Goal: Transaction & Acquisition: Purchase product/service

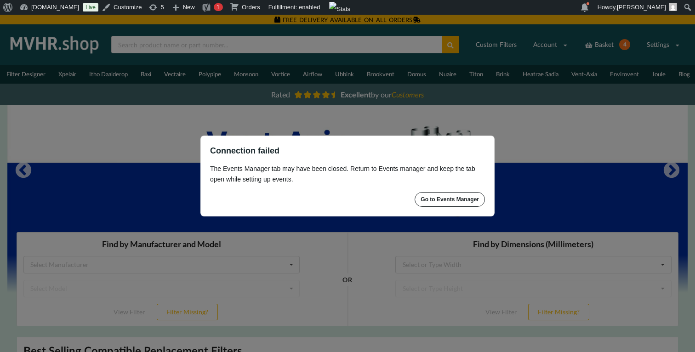
click at [446, 197] on div "Go to Events Manager" at bounding box center [450, 199] width 58 height 7
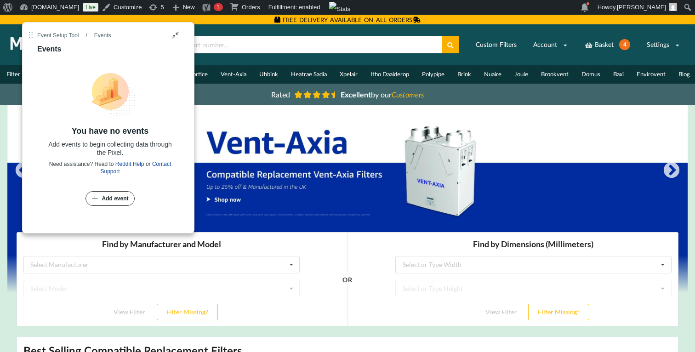
click at [107, 194] on button "Add event" at bounding box center [110, 198] width 49 height 15
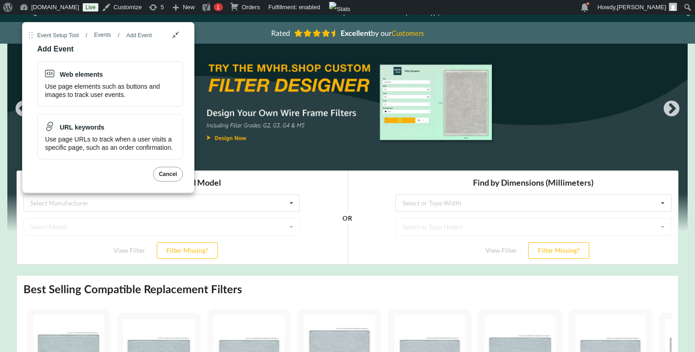
scroll to position [61, 0]
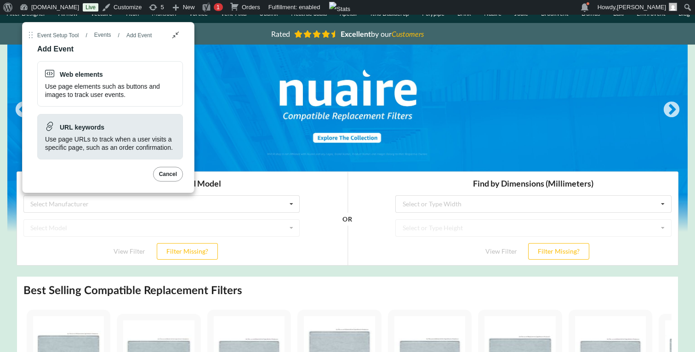
click at [169, 147] on div "Use page URLs to track when a user visits a specific page, such as an order con…" at bounding box center [110, 143] width 130 height 17
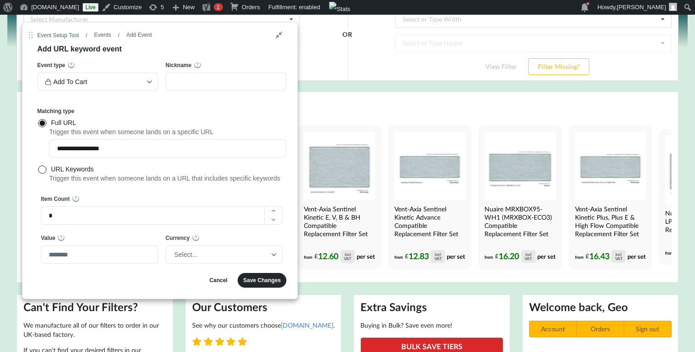
scroll to position [298, 0]
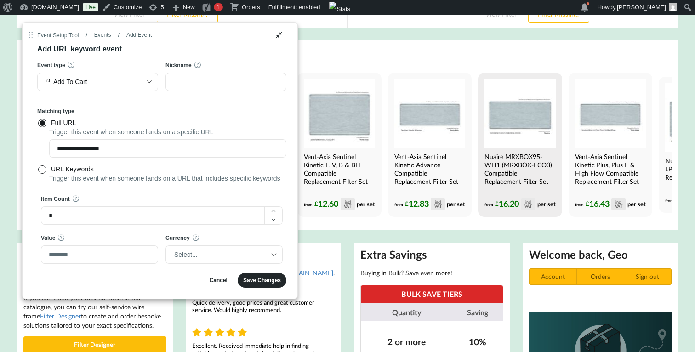
click at [500, 155] on div "Nuaire MRXBOX95-WH1 (MRXBOX-ECO3) Compatible Replacement Filter Set from £ 16.2…" at bounding box center [520, 145] width 71 height 132
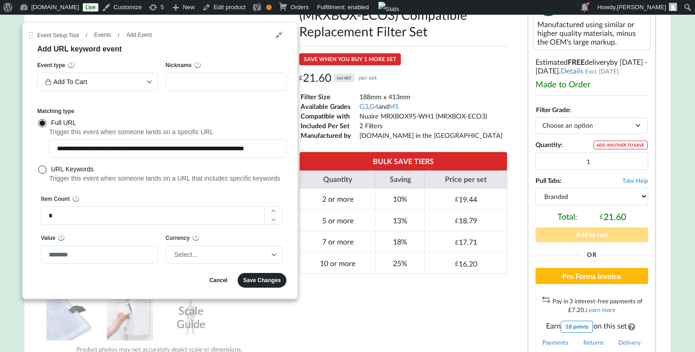
scroll to position [209, 0]
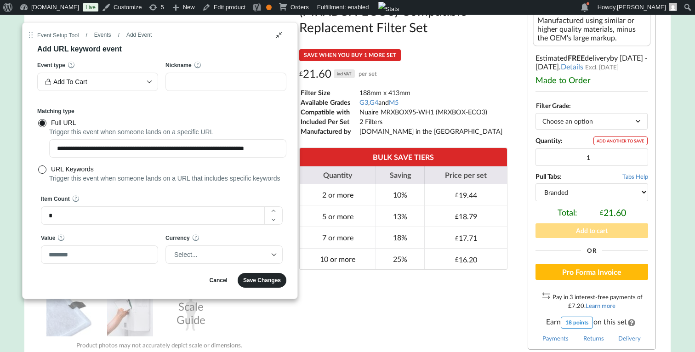
click at [590, 128] on select "Choose an option G3 G4 M5" at bounding box center [592, 121] width 112 height 16
select select "G4"
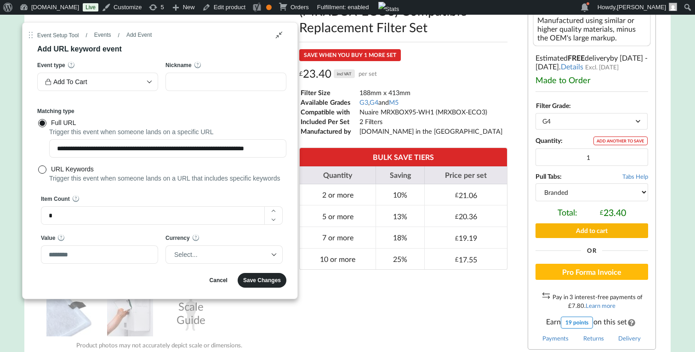
click at [596, 238] on button "Add to cart" at bounding box center [592, 231] width 113 height 14
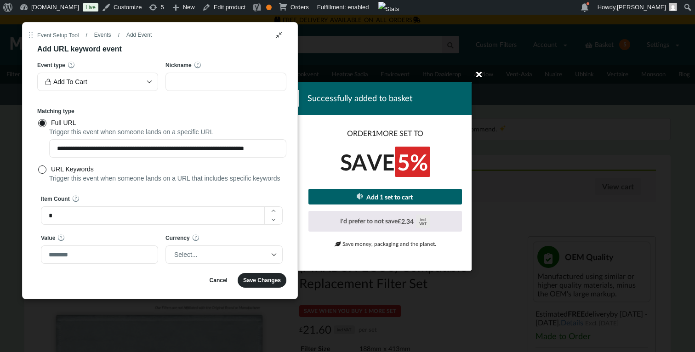
click at [479, 75] on icon at bounding box center [479, 73] width 15 height 15
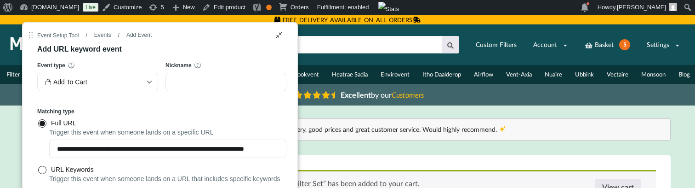
click at [224, 98] on div "**********" at bounding box center [161, 163] width 249 height 205
click at [105, 33] on div "Events" at bounding box center [102, 34] width 17 height 7
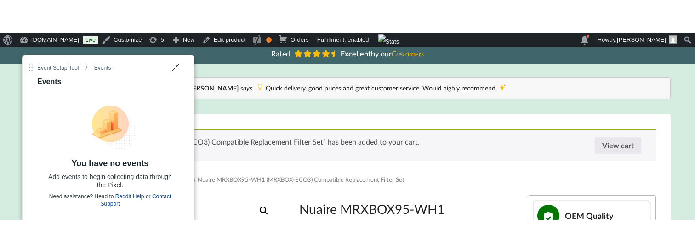
scroll to position [115, 0]
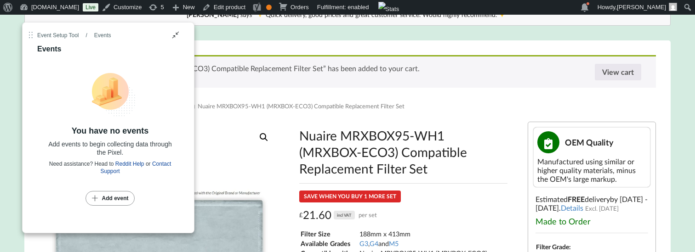
click at [117, 204] on button "Add event" at bounding box center [110, 198] width 49 height 15
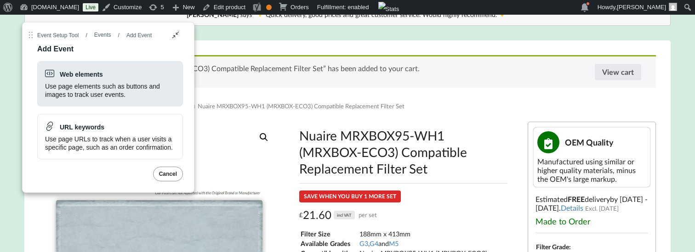
click at [121, 98] on div "Use page elements such as buttons and images to track user events." at bounding box center [110, 90] width 130 height 17
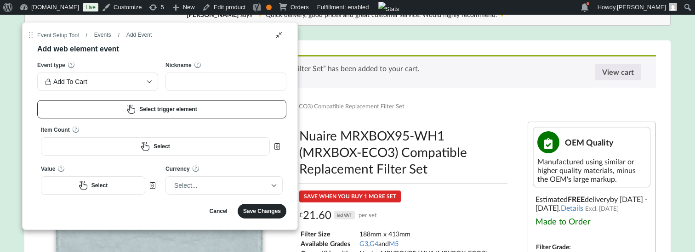
click at [200, 104] on button "Select trigger element" at bounding box center [161, 109] width 249 height 18
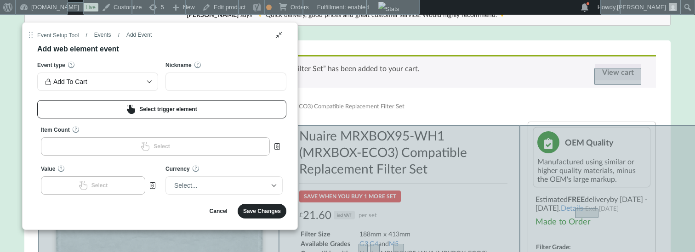
click at [332, 82] on div "“Nuaire MRXBOX95-WH1 (MRXBOX-ECO3) Compatible Replacement Filter Set” has been …" at bounding box center [347, 71] width 617 height 33
click at [363, 72] on div "“Nuaire MRXBOX95-WH1 (MRXBOX-ECO3) Compatible Replacement Filter Set” has been …" at bounding box center [347, 71] width 617 height 33
click at [604, 78] on button at bounding box center [618, 76] width 47 height 17
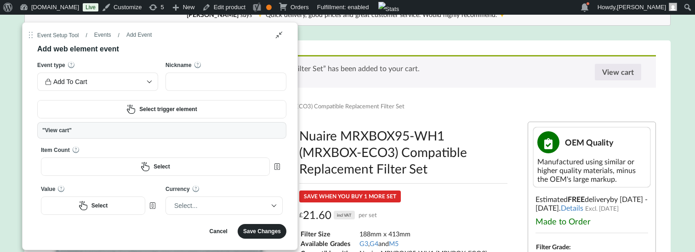
click at [140, 127] on div ""View cart"" at bounding box center [161, 130] width 239 height 7
click at [48, 135] on div ""View cart"" at bounding box center [161, 130] width 249 height 17
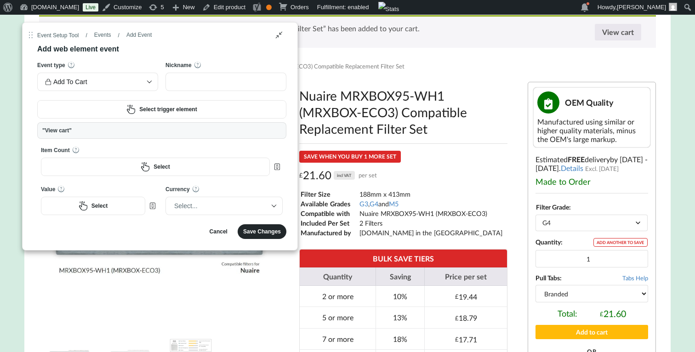
scroll to position [156, 0]
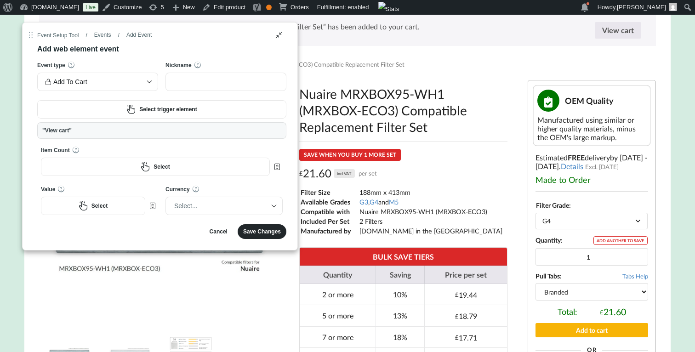
click at [594, 335] on button "Add to cart" at bounding box center [592, 330] width 113 height 14
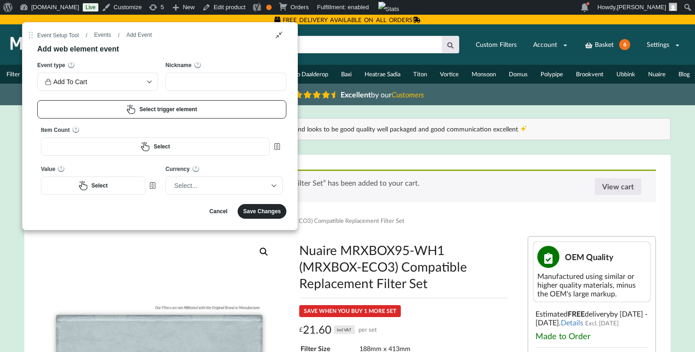
click at [150, 115] on button "Select trigger element" at bounding box center [161, 109] width 249 height 18
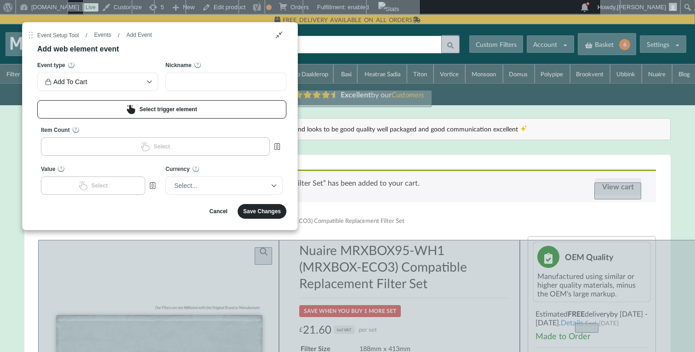
click at [467, 193] on div "“Nuaire MRXBOX95-WH1 (MRXBOX-ECO3) Compatible Replacement Filter Set” has been …" at bounding box center [347, 186] width 617 height 33
click at [218, 102] on button "Select trigger element" at bounding box center [161, 109] width 249 height 18
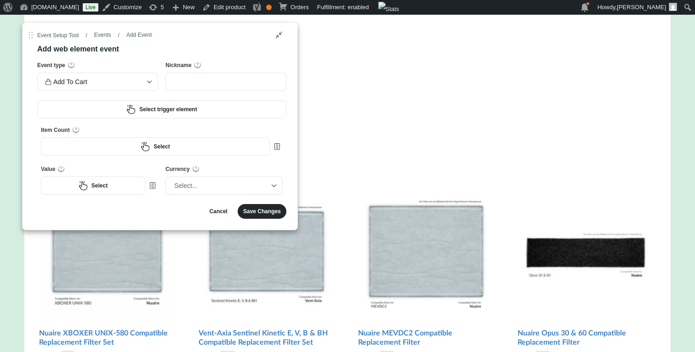
scroll to position [1186, 0]
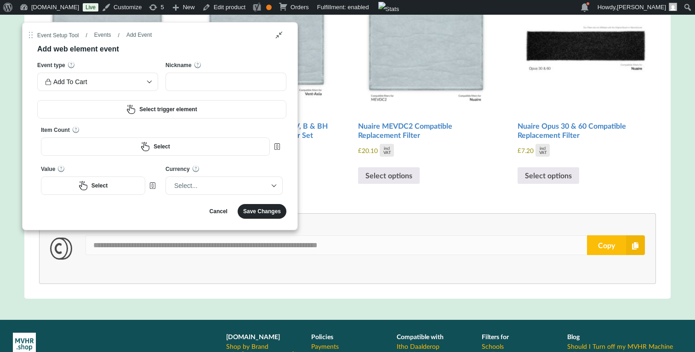
click at [468, 110] on img at bounding box center [426, 42] width 136 height 136
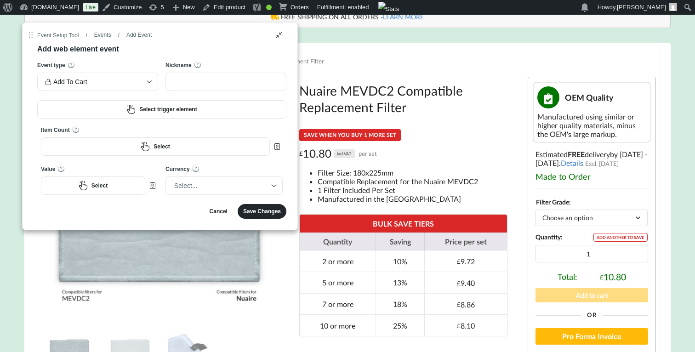
scroll to position [114, 0]
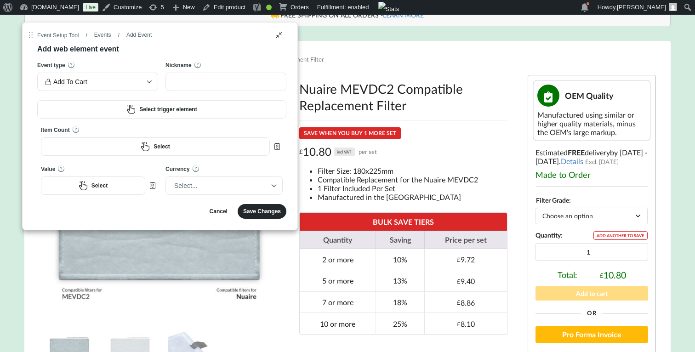
click at [600, 217] on select "Choose an option G3" at bounding box center [592, 216] width 112 height 16
select select "G3"
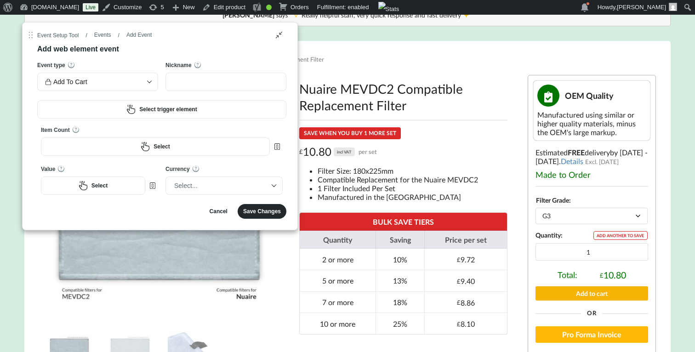
click at [581, 301] on button "Add to cart" at bounding box center [592, 294] width 113 height 14
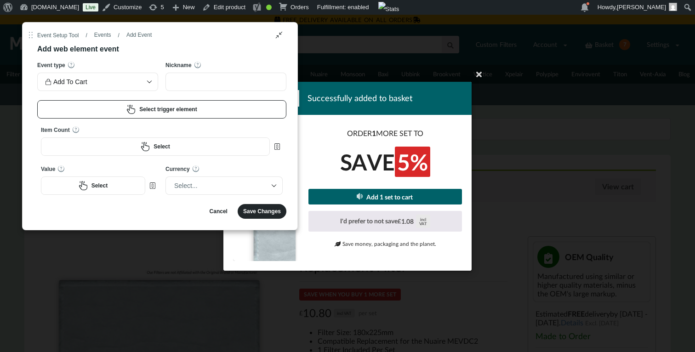
click at [196, 104] on button "Select trigger element" at bounding box center [161, 109] width 249 height 18
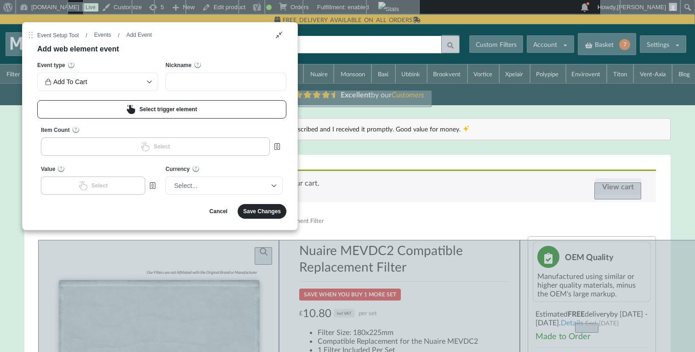
click at [127, 109] on icon "Reddit Event Setup Tool" at bounding box center [130, 109] width 9 height 9
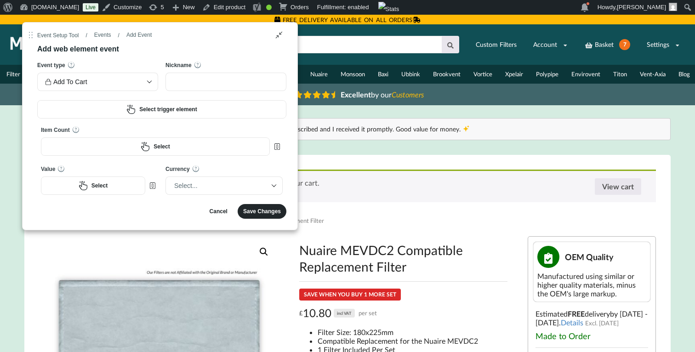
click at [149, 146] on icon "Reddit Event Setup Tool" at bounding box center [145, 146] width 9 height 9
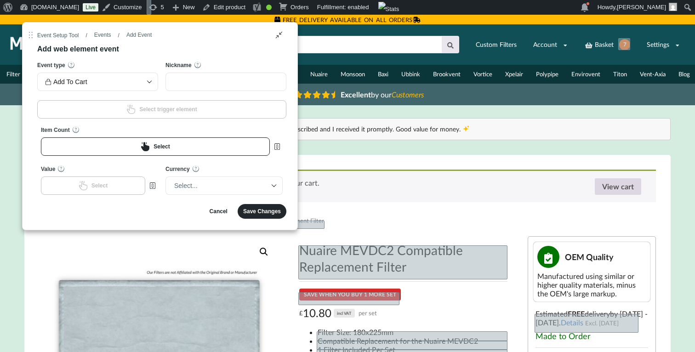
click at [616, 192] on link "View cart" at bounding box center [618, 186] width 46 height 17
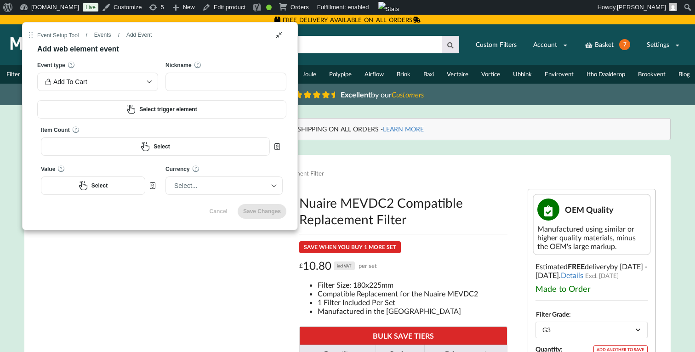
select select "G3"
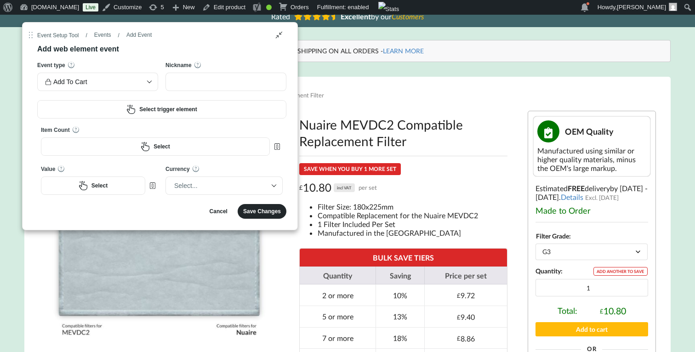
scroll to position [83, 0]
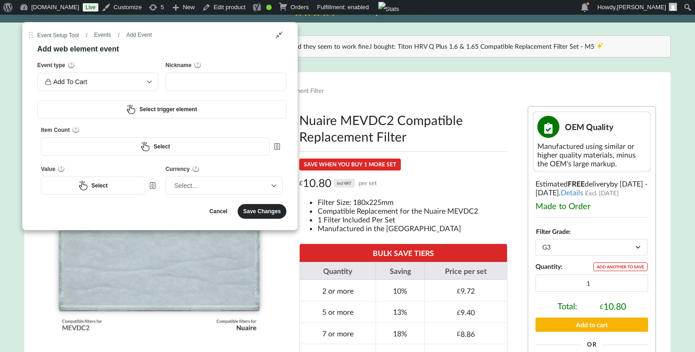
click at [601, 331] on button "Add to cart" at bounding box center [592, 325] width 113 height 14
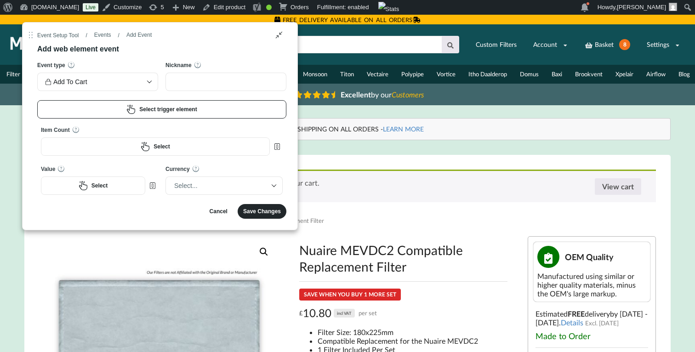
click at [192, 109] on div "Select trigger element" at bounding box center [167, 109] width 57 height 7
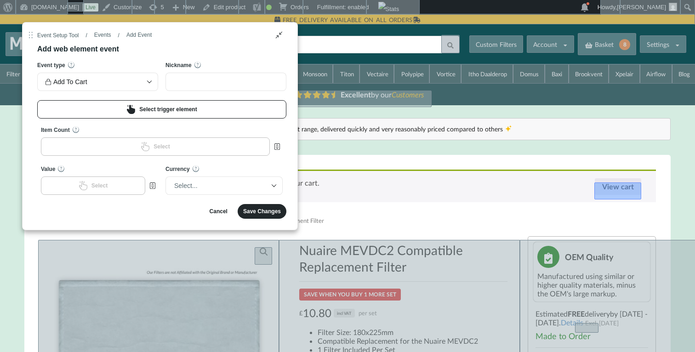
click at [616, 189] on button at bounding box center [618, 191] width 47 height 17
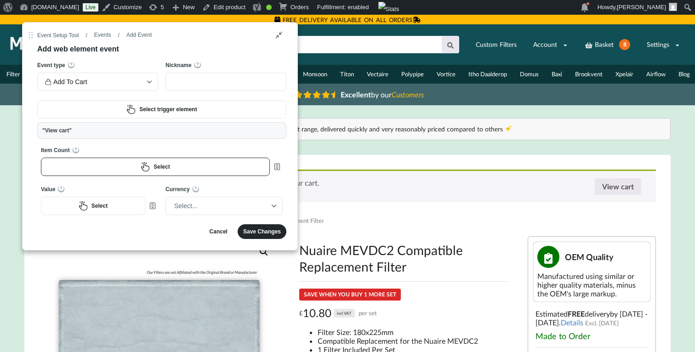
click at [114, 167] on button "Select" at bounding box center [155, 167] width 229 height 18
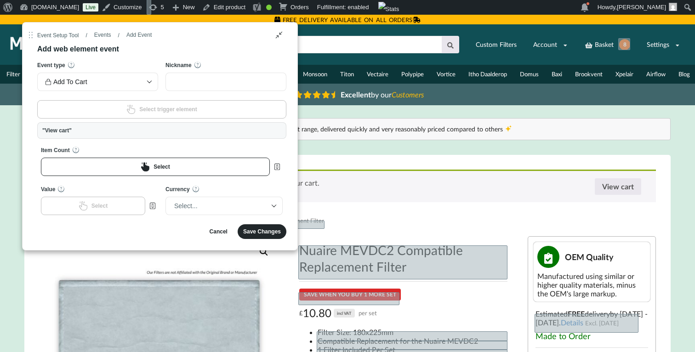
click at [143, 162] on icon "Reddit Event Setup Tool" at bounding box center [145, 166] width 9 height 9
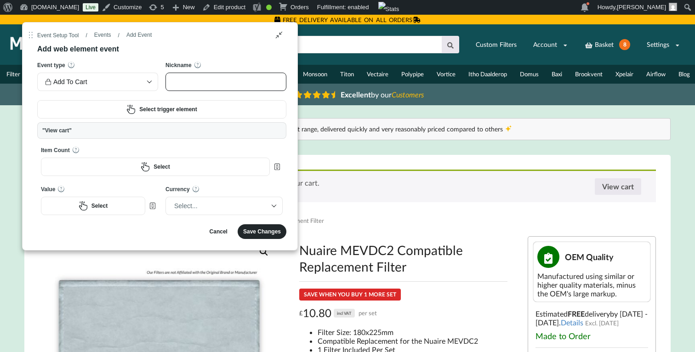
click at [198, 86] on input "Nickname" at bounding box center [226, 82] width 121 height 18
type input "**********"
click at [275, 230] on div "Save Changes" at bounding box center [262, 231] width 38 height 7
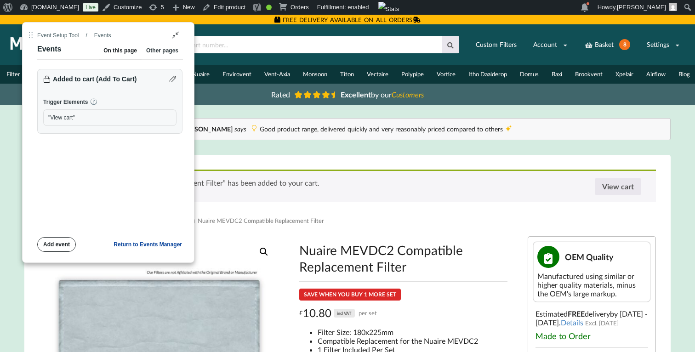
click at [62, 244] on div "Add event" at bounding box center [56, 244] width 27 height 7
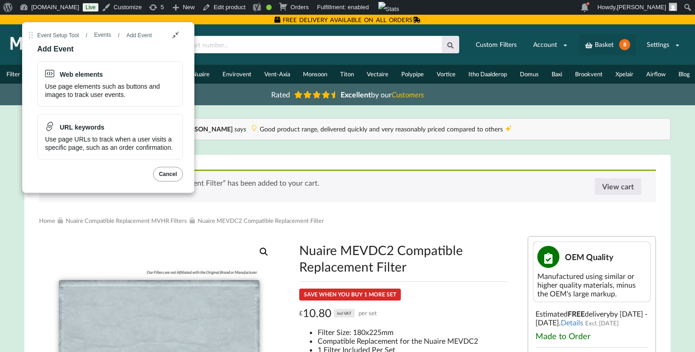
click at [608, 40] on link "Basket 8" at bounding box center [607, 44] width 57 height 21
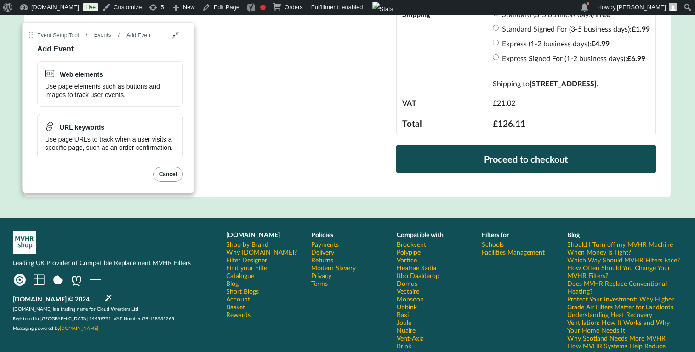
scroll to position [792, 0]
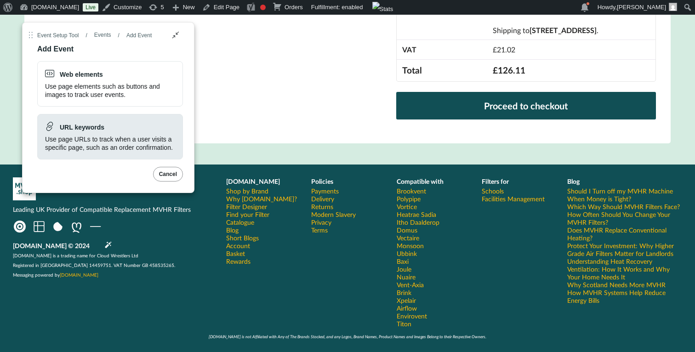
click at [132, 135] on div "Use page URLs to track when a user visits a specific page, such as an order con…" at bounding box center [110, 143] width 130 height 17
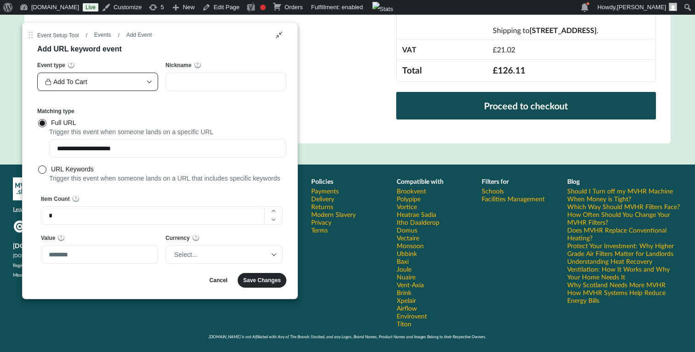
click at [135, 83] on div "Add To Cart" at bounding box center [93, 82] width 96 height 14
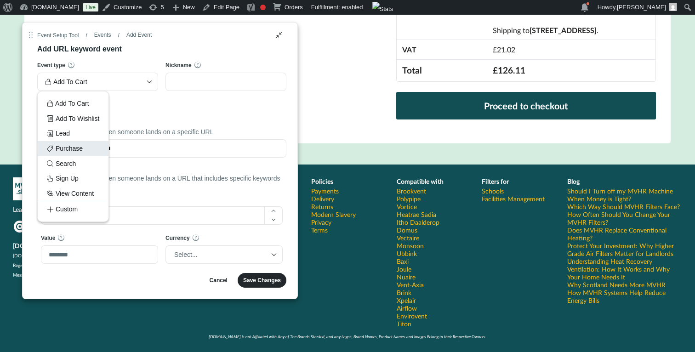
click at [84, 146] on div "Purchase" at bounding box center [73, 148] width 52 height 11
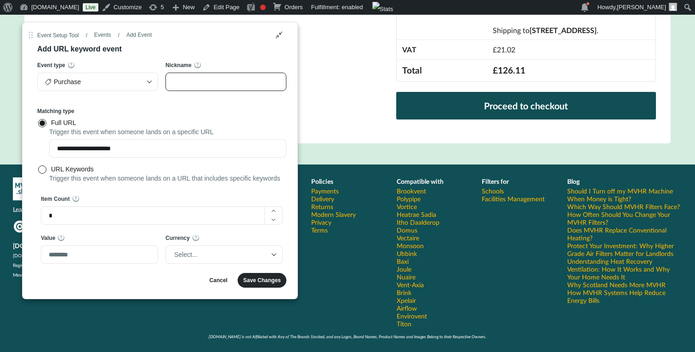
click at [210, 78] on input "Nickname" at bounding box center [226, 82] width 121 height 18
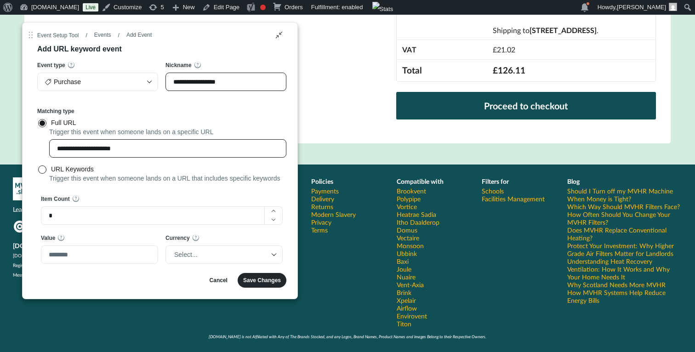
type input "**********"
click at [131, 149] on input "**********" at bounding box center [167, 148] width 237 height 18
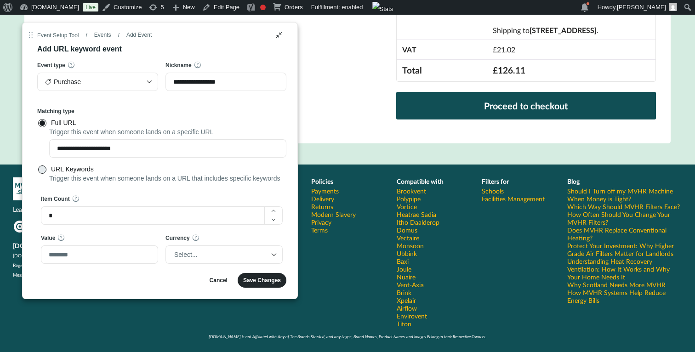
click at [88, 169] on div "URL Keywords" at bounding box center [168, 169] width 235 height 9
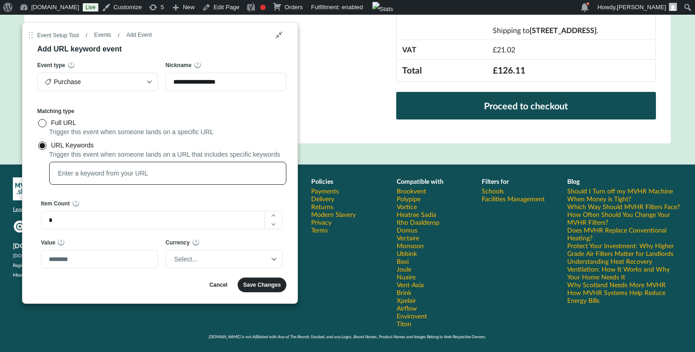
click at [108, 178] on div "Reddit Event Setup Tool" at bounding box center [168, 173] width 222 height 9
paste input "**********"
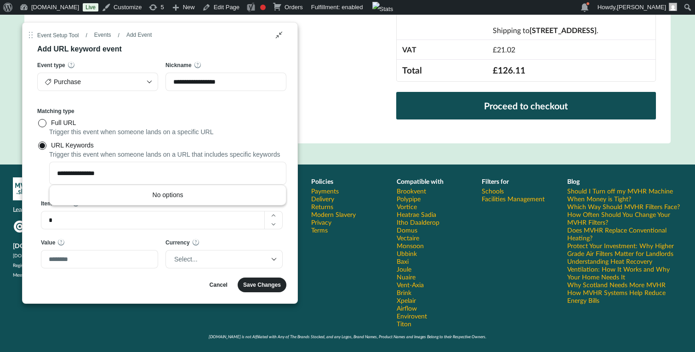
type input "**********"
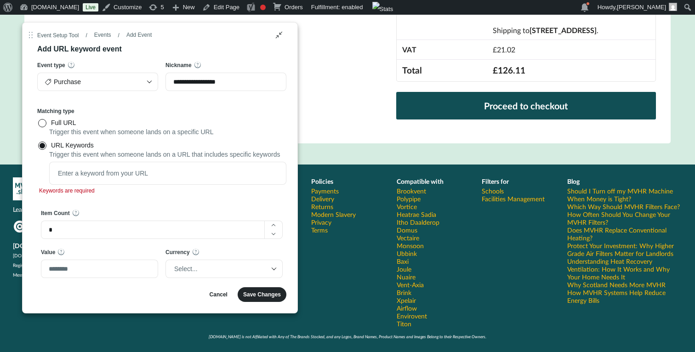
click at [184, 158] on div "Trigger this event when someone lands on a URL that includes specific keywords" at bounding box center [161, 154] width 249 height 8
click at [173, 178] on div "Reddit Event Setup Tool" at bounding box center [168, 173] width 222 height 9
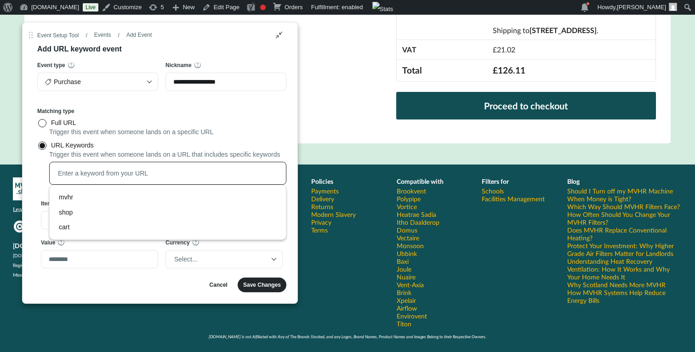
paste input "**********"
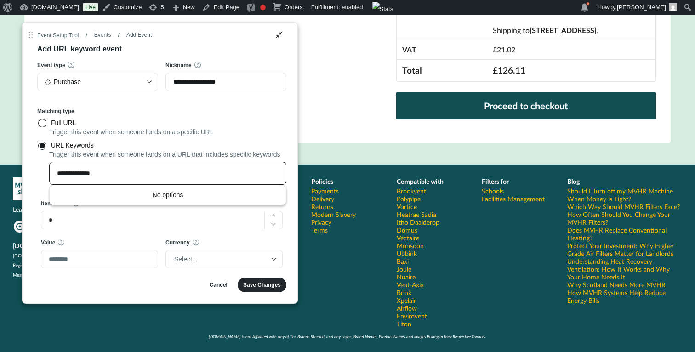
click at [94, 178] on input "**********" at bounding box center [78, 173] width 43 height 9
click at [106, 205] on div "No options" at bounding box center [168, 195] width 236 height 20
type input "**********"
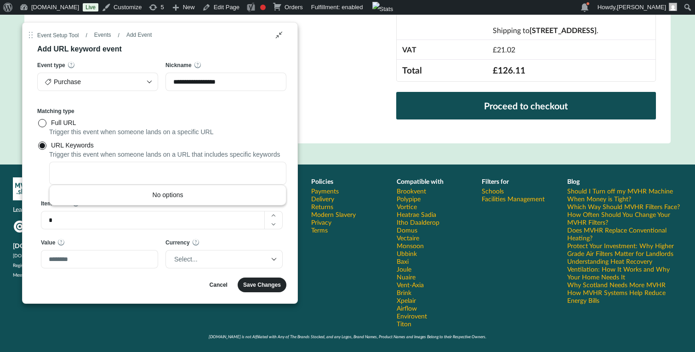
click at [69, 155] on div "Trigger this event when someone lands on a URL that includes specific keywords" at bounding box center [161, 154] width 249 height 8
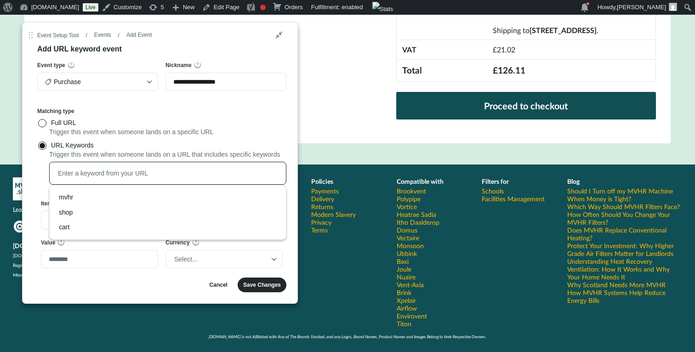
click at [80, 178] on div "Reddit Event Setup Tool" at bounding box center [168, 173] width 222 height 9
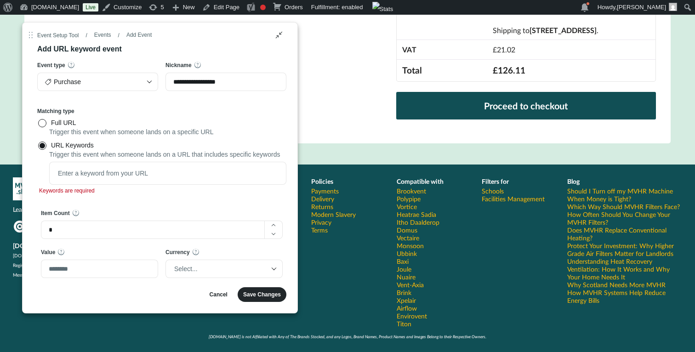
click at [80, 154] on div "Trigger this event when someone lands on a URL that includes specific keywords" at bounding box center [161, 154] width 249 height 8
click at [213, 298] on div "Cancel" at bounding box center [219, 294] width 18 height 7
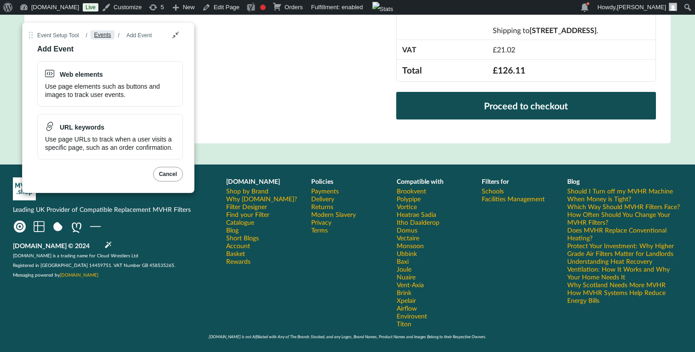
click at [103, 37] on div "Events" at bounding box center [102, 34] width 17 height 7
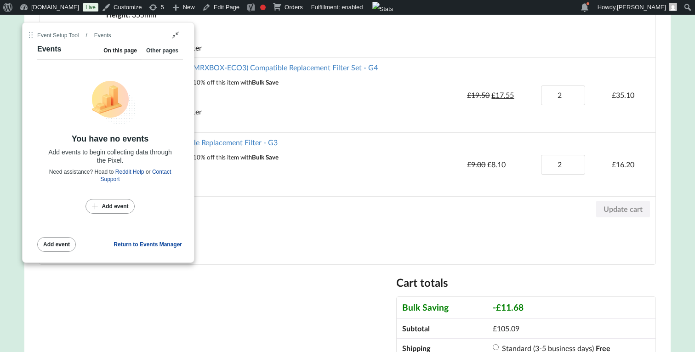
scroll to position [156, 0]
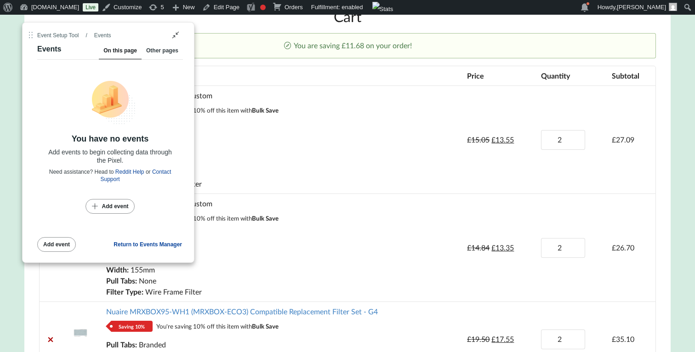
click at [164, 47] on div "Other pages" at bounding box center [162, 52] width 32 height 12
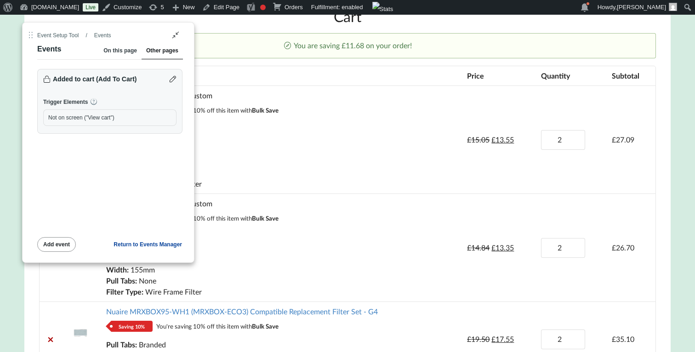
click at [122, 53] on div "On this page" at bounding box center [120, 52] width 34 height 12
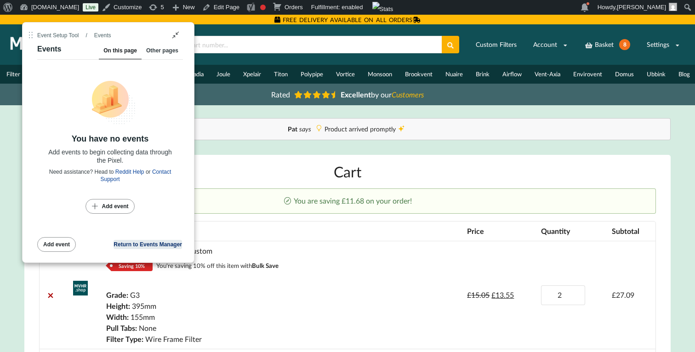
click at [166, 244] on div "Return to Events Manager" at bounding box center [148, 244] width 69 height 7
